Goal: Task Accomplishment & Management: Manage account settings

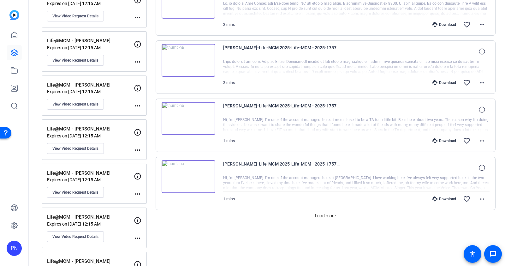
scroll to position [512, 0]
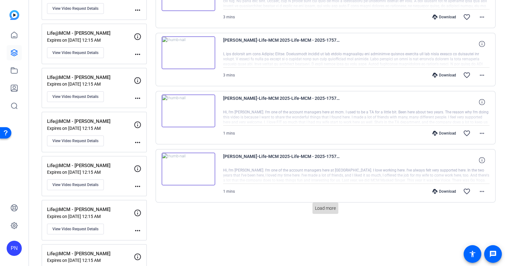
click at [321, 207] on span "Load more" at bounding box center [325, 208] width 21 height 7
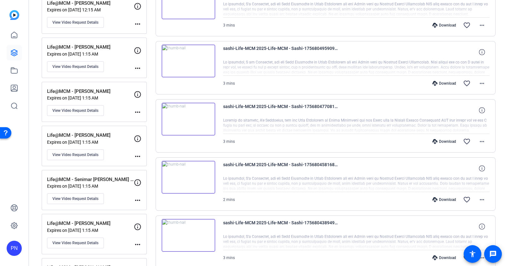
scroll to position [1064, 0]
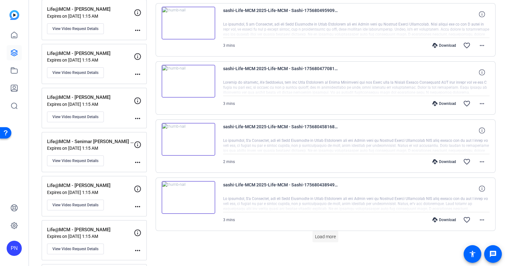
click at [317, 233] on span "Load more" at bounding box center [325, 236] width 21 height 7
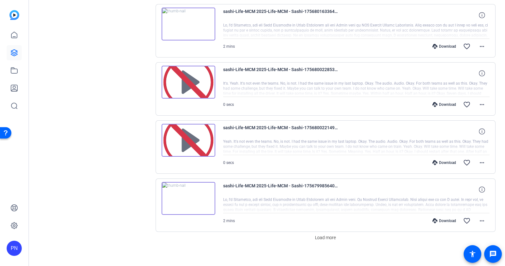
scroll to position [1644, 0]
click at [322, 234] on span "Load more" at bounding box center [325, 237] width 21 height 7
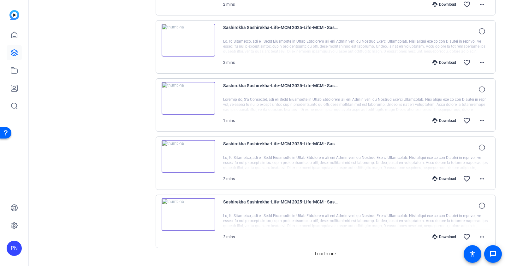
scroll to position [2223, 0]
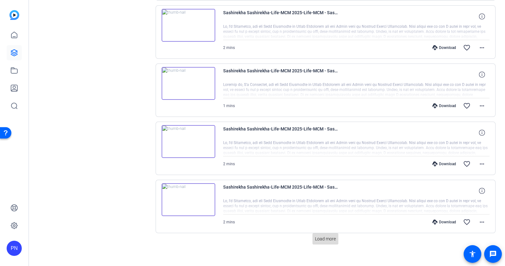
click at [319, 235] on span "Load more" at bounding box center [325, 238] width 21 height 7
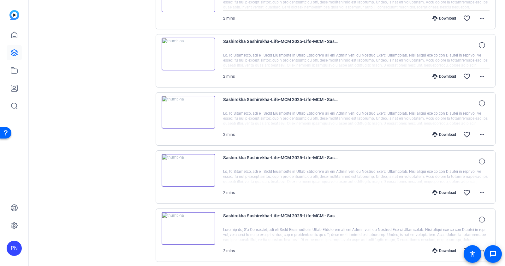
scroll to position [2802, 0]
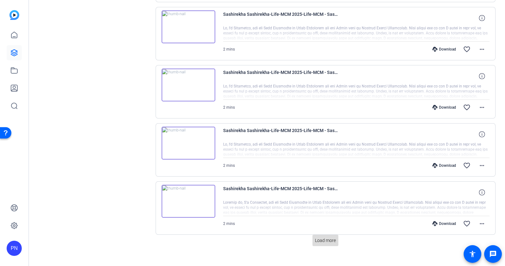
click at [322, 237] on span "Load more" at bounding box center [325, 240] width 21 height 7
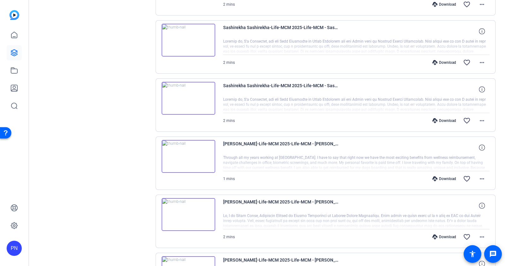
scroll to position [3235, 0]
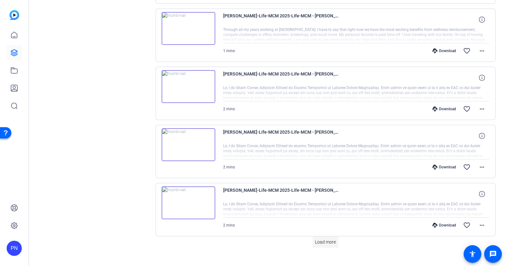
click at [321, 238] on span "Load more" at bounding box center [325, 241] width 21 height 7
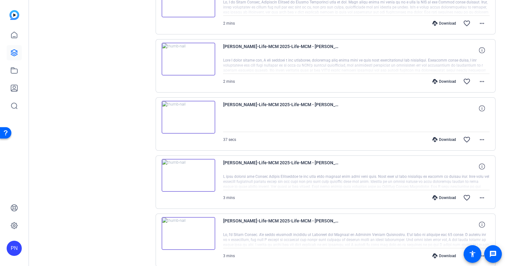
scroll to position [3932, 0]
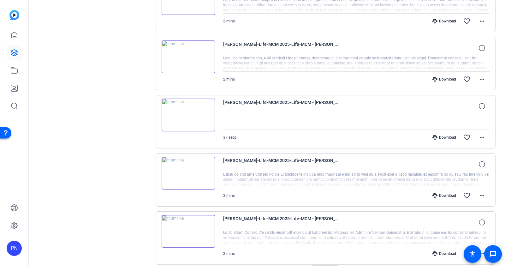
click at [320, 265] on span "Load more" at bounding box center [325, 270] width 21 height 7
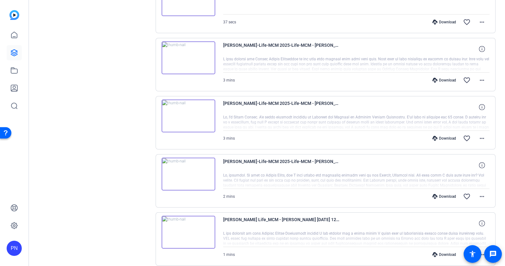
scroll to position [4090, 0]
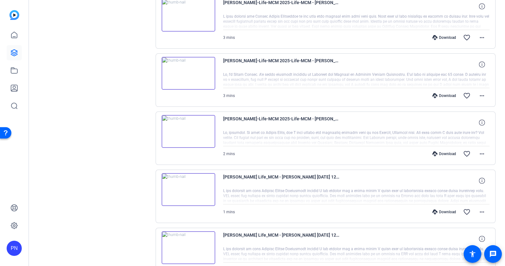
click at [188, 118] on img at bounding box center [188, 131] width 54 height 33
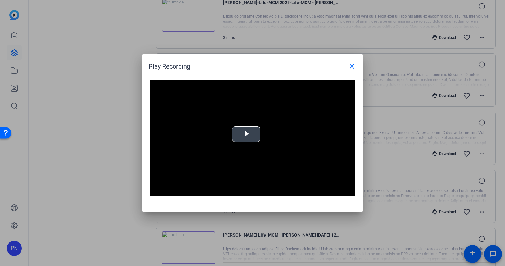
click at [246, 134] on span "Video Player" at bounding box center [246, 134] width 0 height 0
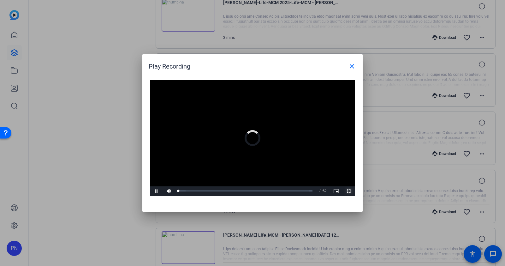
click at [349, 191] on span "Video Player" at bounding box center [348, 191] width 13 height 0
click at [353, 67] on mat-icon "close" at bounding box center [352, 66] width 8 height 8
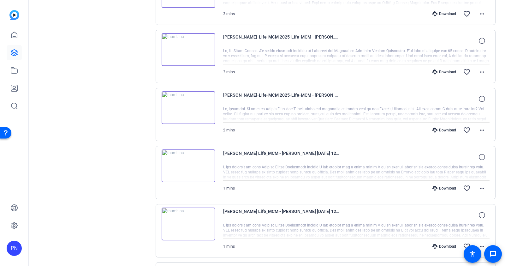
scroll to position [4129, 0]
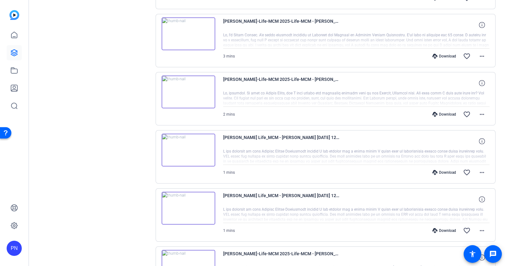
click at [188, 139] on img at bounding box center [188, 149] width 54 height 33
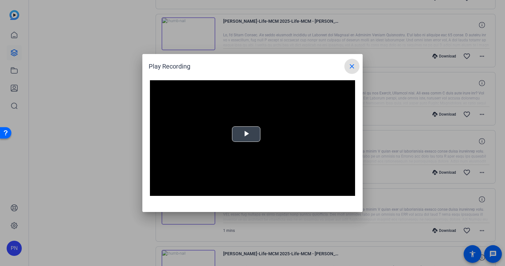
click at [246, 134] on span "Video Player" at bounding box center [246, 134] width 0 height 0
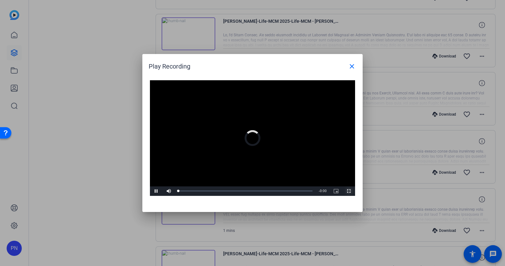
click at [347, 191] on span "Video Player" at bounding box center [348, 191] width 13 height 0
click at [355, 66] on mat-icon "close" at bounding box center [352, 66] width 8 height 8
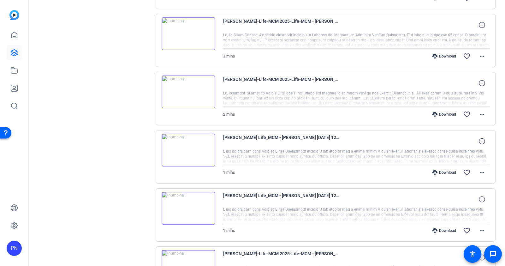
click at [188, 197] on img at bounding box center [188, 207] width 54 height 33
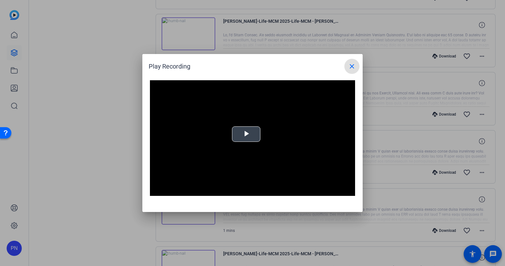
click at [246, 134] on span "Video Player" at bounding box center [246, 134] width 0 height 0
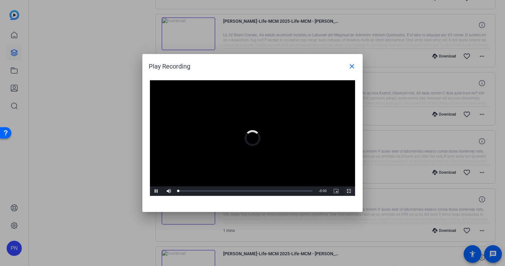
click at [349, 191] on span "Video Player" at bounding box center [348, 191] width 13 height 0
click at [352, 66] on mat-icon "close" at bounding box center [352, 66] width 8 height 8
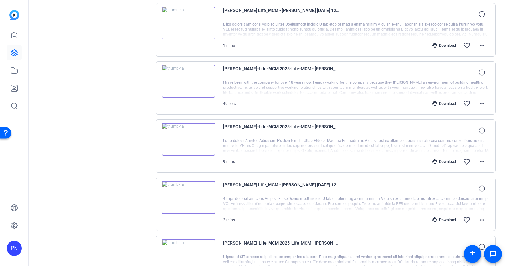
scroll to position [4327, 0]
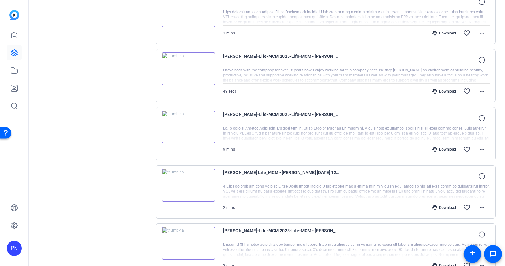
click at [185, 173] on img at bounding box center [188, 184] width 54 height 33
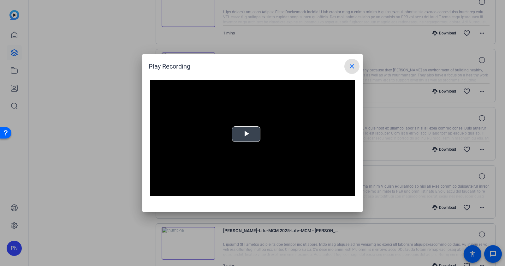
click at [246, 134] on span "Video Player" at bounding box center [246, 134] width 0 height 0
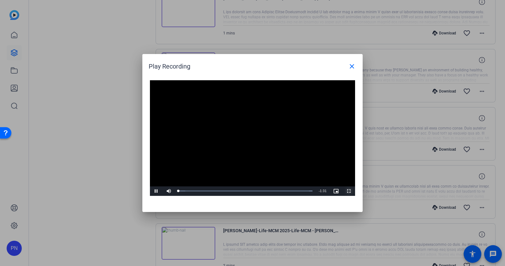
click at [349, 191] on span "Video Player" at bounding box center [348, 191] width 13 height 0
click at [353, 68] on mat-icon "close" at bounding box center [352, 66] width 8 height 8
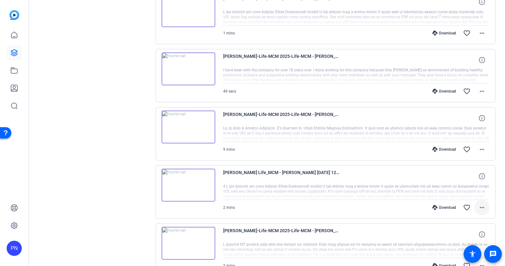
click at [480, 203] on mat-icon "more_horiz" at bounding box center [482, 207] width 8 height 8
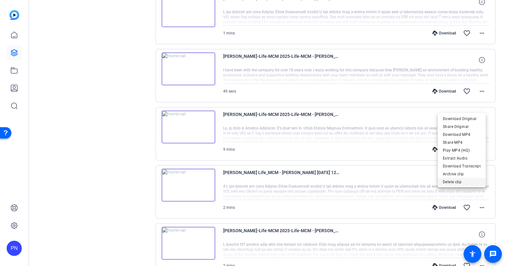
click at [462, 181] on span "Delete clip" at bounding box center [462, 182] width 38 height 8
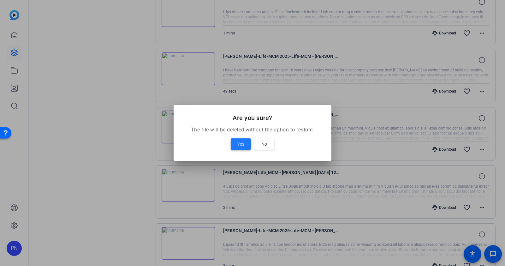
click at [237, 144] on span "Yes" at bounding box center [240, 144] width 7 height 8
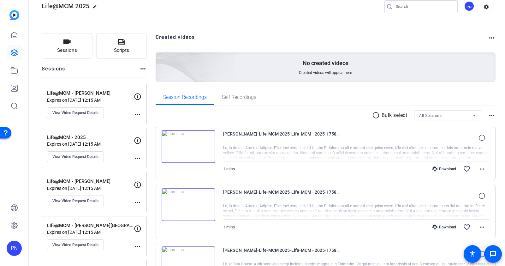
scroll to position [0, 0]
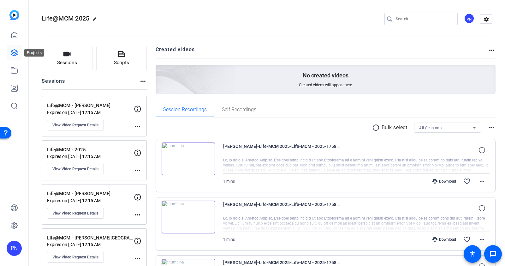
click at [12, 47] on link at bounding box center [14, 52] width 15 height 15
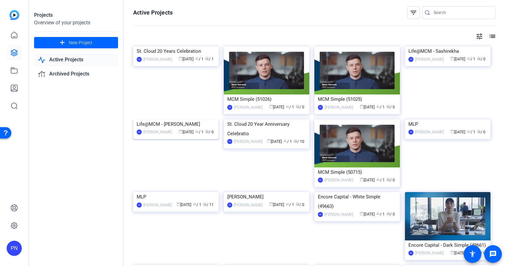
click at [189, 119] on img at bounding box center [175, 119] width 85 height 0
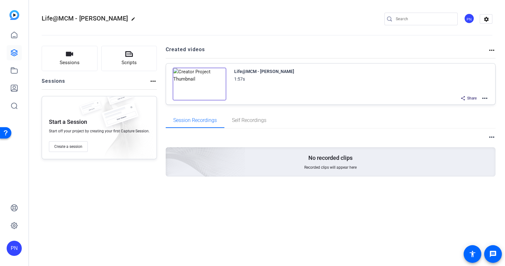
click at [484, 96] on mat-icon "more_horiz" at bounding box center [485, 98] width 8 height 8
click at [461, 119] on span "Duplicate in new Project" at bounding box center [462, 121] width 44 height 8
click at [485, 97] on mat-icon "more_horiz" at bounding box center [485, 98] width 8 height 8
click at [467, 119] on span "Duplicate in new Project" at bounding box center [462, 121] width 44 height 8
click at [151, 20] on mat-icon "edit" at bounding box center [155, 21] width 8 height 8
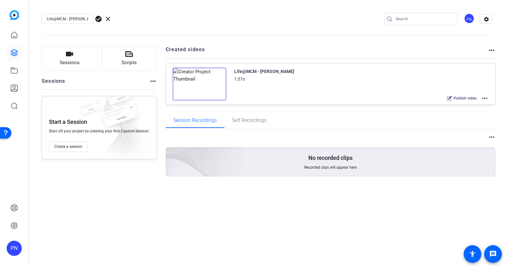
click at [85, 19] on input "Life@MCM - [PERSON_NAME] - Copy" at bounding box center [67, 19] width 41 height 8
drag, startPoint x: 70, startPoint y: 20, endPoint x: 164, endPoint y: 28, distance: 94.7
click at [164, 28] on div "Life@MCM - Priya Tiwari - Copy check_circle clear PN settings" at bounding box center [267, 19] width 450 height 48
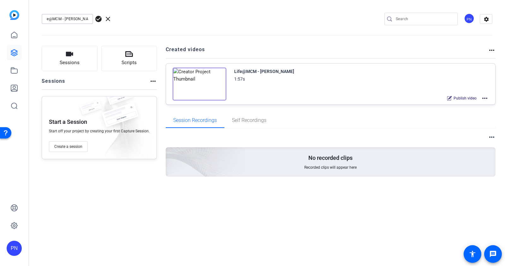
type input "Life@MCM - [PERSON_NAME]"
click at [100, 19] on span "check_circle" at bounding box center [99, 19] width 8 height 8
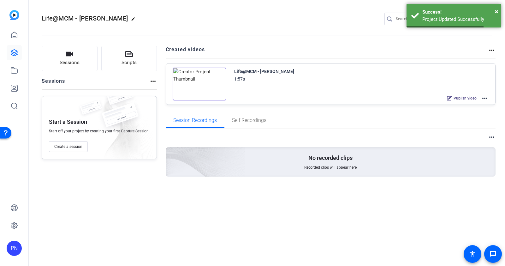
click at [485, 98] on mat-icon "more_horiz" at bounding box center [485, 98] width 8 height 8
click at [465, 103] on span "Edit in Creator" at bounding box center [462, 106] width 44 height 8
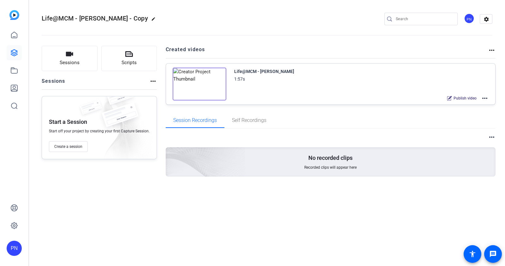
click at [151, 17] on mat-icon "edit" at bounding box center [155, 21] width 8 height 8
click at [72, 19] on input "Life@MCM - Priya Tiwari - Copy" at bounding box center [67, 19] width 41 height 8
drag, startPoint x: 69, startPoint y: 17, endPoint x: 157, endPoint y: 13, distance: 88.1
click at [157, 13] on div "Life@MCM - Priya Tiwari - Copy check_circle clear PN settings" at bounding box center [267, 19] width 450 height 48
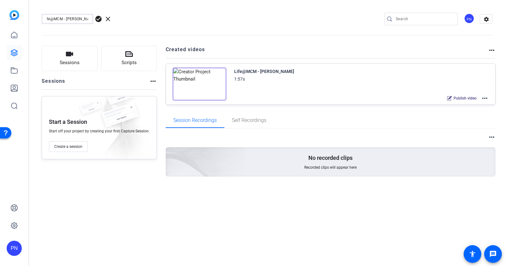
scroll to position [0, 8]
type input "Life@MCM - [PERSON_NAME]"
click at [101, 18] on span "check_circle" at bounding box center [99, 19] width 8 height 8
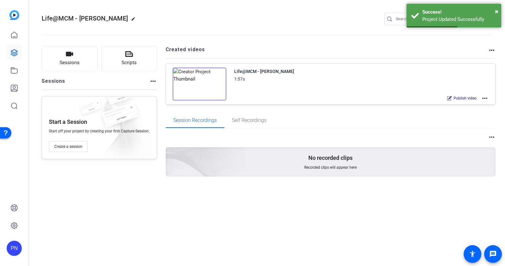
click at [484, 96] on mat-icon "more_horiz" at bounding box center [485, 98] width 8 height 8
click at [464, 103] on span "Edit in Creator" at bounding box center [462, 106] width 44 height 8
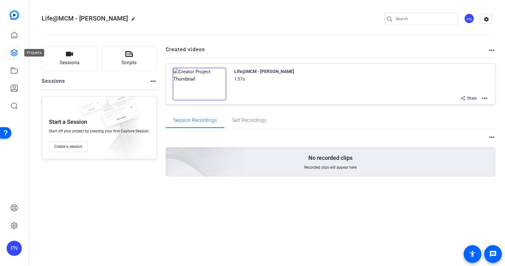
click at [14, 52] on icon at bounding box center [14, 53] width 6 height 6
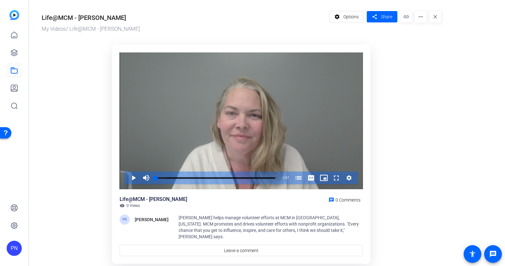
click at [104, 20] on div "Life@MCM - [PERSON_NAME]" at bounding box center [84, 17] width 84 height 9
click at [103, 29] on div "My Videos / Life@MCM - Priya Tiwari" at bounding box center [184, 29] width 285 height 8
click at [97, 18] on div "Life@MCM - [PERSON_NAME]" at bounding box center [84, 17] width 84 height 9
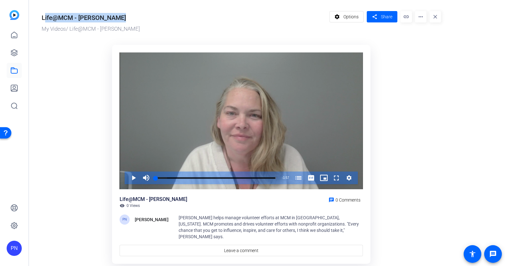
click at [419, 18] on mat-icon "more_horiz" at bounding box center [420, 16] width 11 height 11
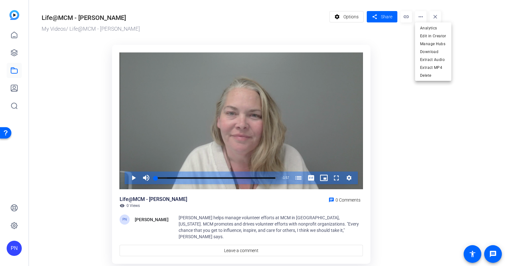
click at [406, 53] on div at bounding box center [252, 133] width 505 height 266
click at [341, 17] on mat-icon "settings" at bounding box center [337, 17] width 8 height 12
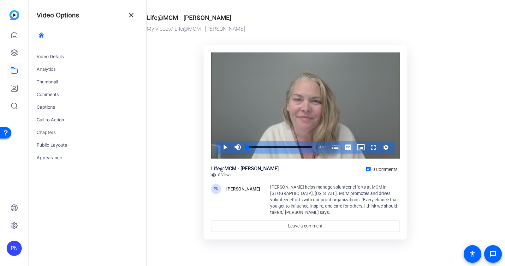
click at [201, 26] on div "My Videos / Life@MCM - Priya Tiwari" at bounding box center [304, 29] width 314 height 8
click at [129, 15] on mat-icon "close" at bounding box center [131, 15] width 8 height 8
